Goal: Task Accomplishment & Management: Manage account settings

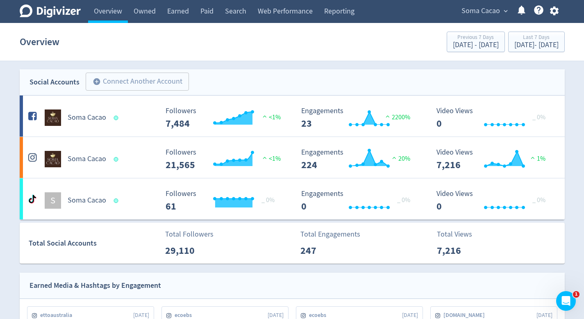
click at [459, 9] on button "Soma Cacao expand_more" at bounding box center [484, 11] width 51 height 13
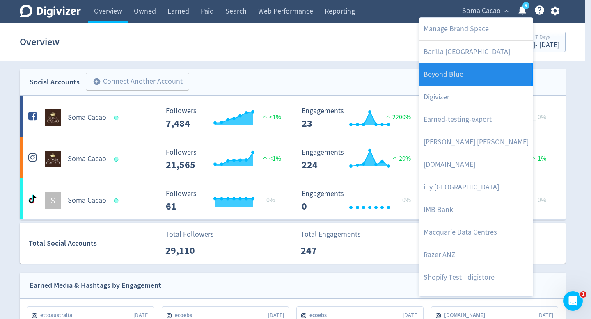
click at [475, 73] on link "Beyond Blue" at bounding box center [475, 74] width 113 height 23
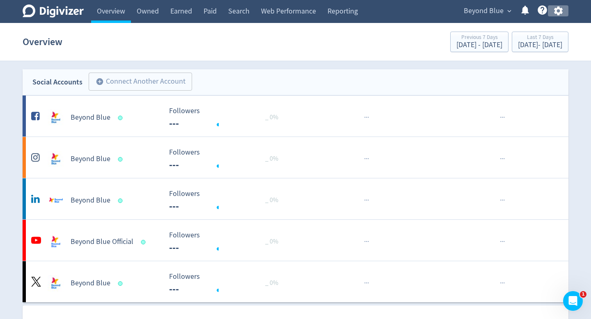
click at [555, 11] on icon "button" at bounding box center [557, 10] width 11 height 11
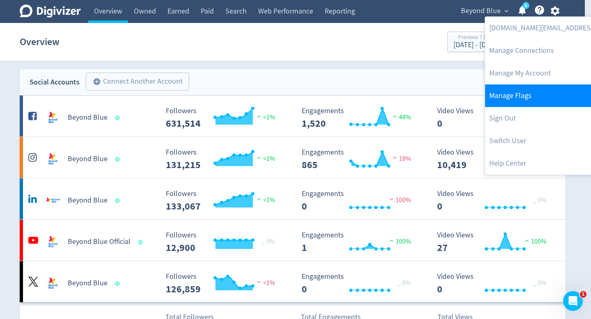
click at [514, 93] on link "Manage Flags" at bounding box center [568, 95] width 167 height 23
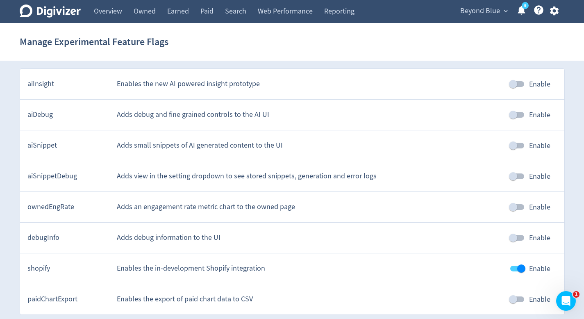
click at [512, 144] on input "Enable" at bounding box center [513, 146] width 47 height 16
checkbox input "true"
click at [205, 16] on link "Paid" at bounding box center [207, 11] width 25 height 23
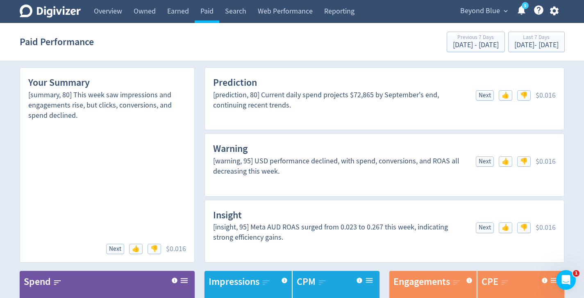
scroll to position [0, 0]
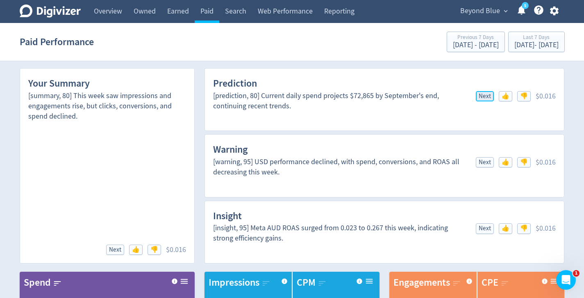
click at [488, 97] on span "Next" at bounding box center [485, 96] width 12 height 6
click at [486, 162] on span "Next" at bounding box center [485, 162] width 12 height 6
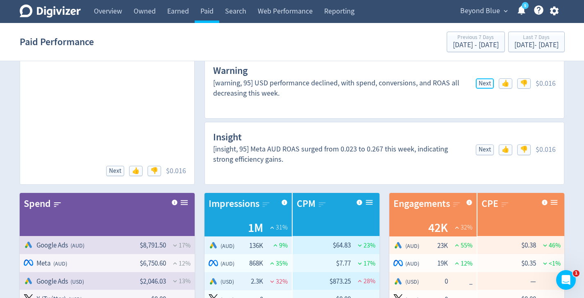
scroll to position [94, 0]
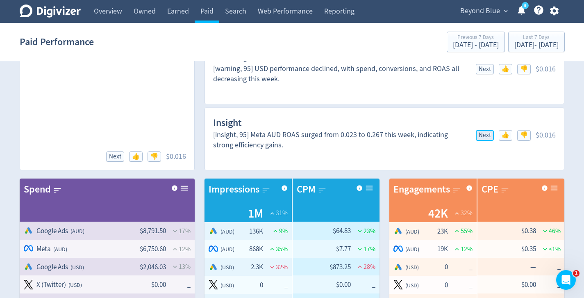
click at [491, 136] on span "Next" at bounding box center [485, 135] width 12 height 6
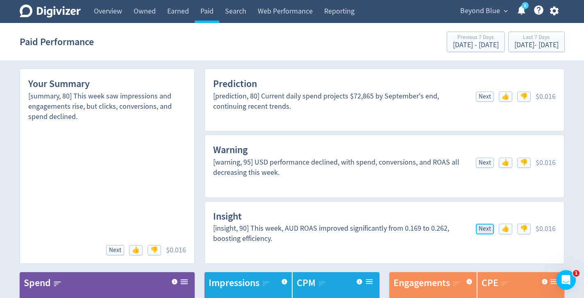
scroll to position [0, 0]
click at [490, 98] on span "Next" at bounding box center [485, 97] width 12 height 6
click at [486, 160] on span "Next" at bounding box center [485, 163] width 12 height 6
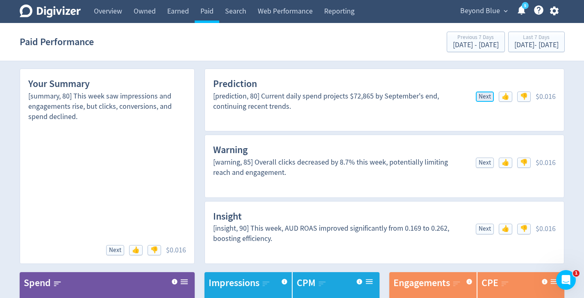
click at [485, 98] on span "Next" at bounding box center [485, 97] width 12 height 6
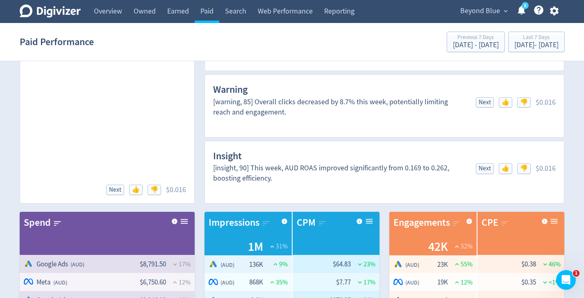
scroll to position [68, 0]
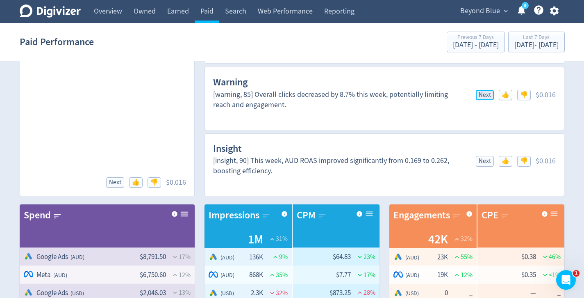
click at [489, 98] on span "Next" at bounding box center [485, 95] width 12 height 6
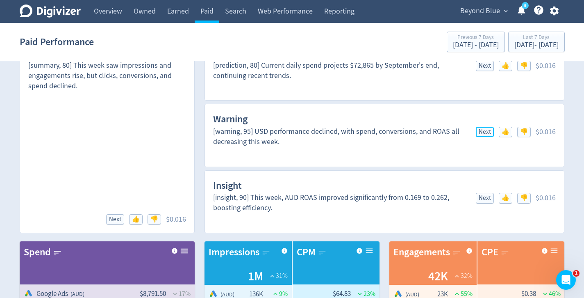
scroll to position [32, 0]
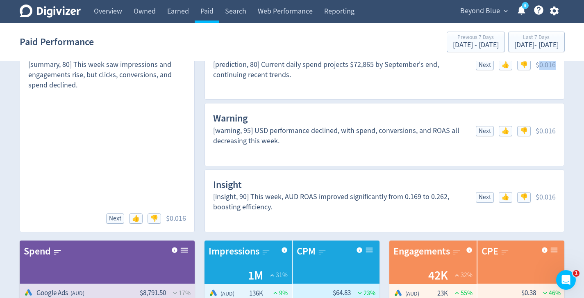
drag, startPoint x: 539, startPoint y: 64, endPoint x: 561, endPoint y: 64, distance: 21.7
click at [561, 64] on div "Prediction [prediction, 80] Current daily spend projects $72,865 by September's…" at bounding box center [385, 68] width 361 height 63
click at [552, 69] on div "$0.016" at bounding box center [546, 65] width 20 height 10
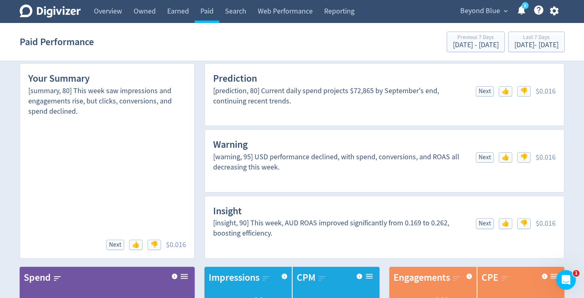
scroll to position [0, 0]
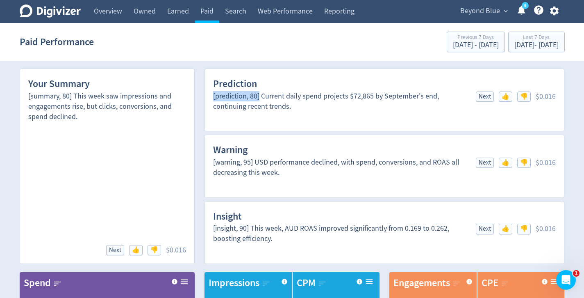
drag, startPoint x: 260, startPoint y: 96, endPoint x: 212, endPoint y: 95, distance: 47.2
click at [212, 95] on div "Prediction [prediction, 80] Current daily spend projects $72,865 by September's…" at bounding box center [385, 99] width 361 height 63
click at [263, 101] on div "[prediction, 80] Current daily spend projects $72,865 by September's end, conti…" at bounding box center [339, 101] width 253 height 21
drag, startPoint x: 537, startPoint y: 96, endPoint x: 559, endPoint y: 98, distance: 21.8
click at [559, 98] on div "Prediction [prediction, 80] Current daily spend projects $72,865 by September's…" at bounding box center [385, 99] width 361 height 63
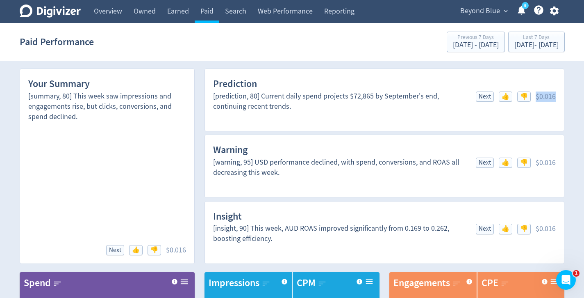
click at [559, 98] on div "Prediction [prediction, 80] Current daily spend projects $72,865 by September's…" at bounding box center [385, 99] width 361 height 63
click at [555, 9] on icon "button" at bounding box center [554, 10] width 11 height 11
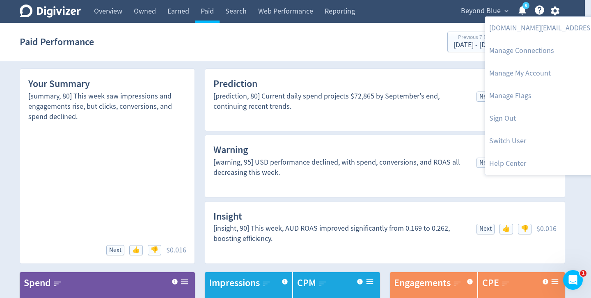
click at [576, 94] on div at bounding box center [295, 149] width 591 height 298
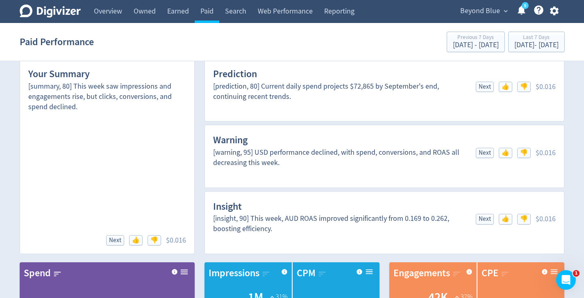
scroll to position [12, 0]
